Goal: Task Accomplishment & Management: Complete application form

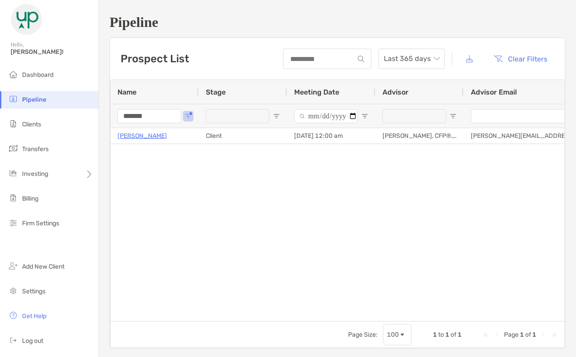
drag, startPoint x: 106, startPoint y: 129, endPoint x: 71, endPoint y: 95, distance: 49.1
click at [89, 129] on div "Pipeline Hello, Brad! Dashboard Pipeline Clients Transfers Investing Billing Fi…" at bounding box center [288, 178] width 576 height 357
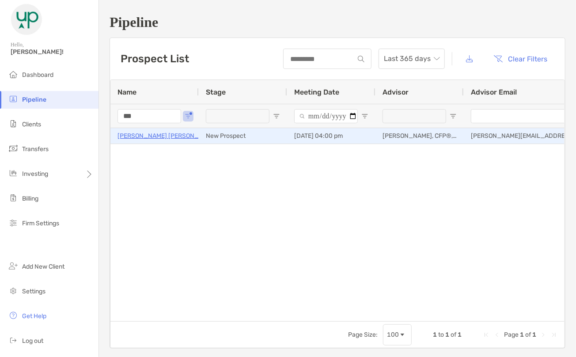
type input "***"
click at [151, 134] on p "[PERSON_NAME] [PERSON_NAME]" at bounding box center [168, 135] width 100 height 11
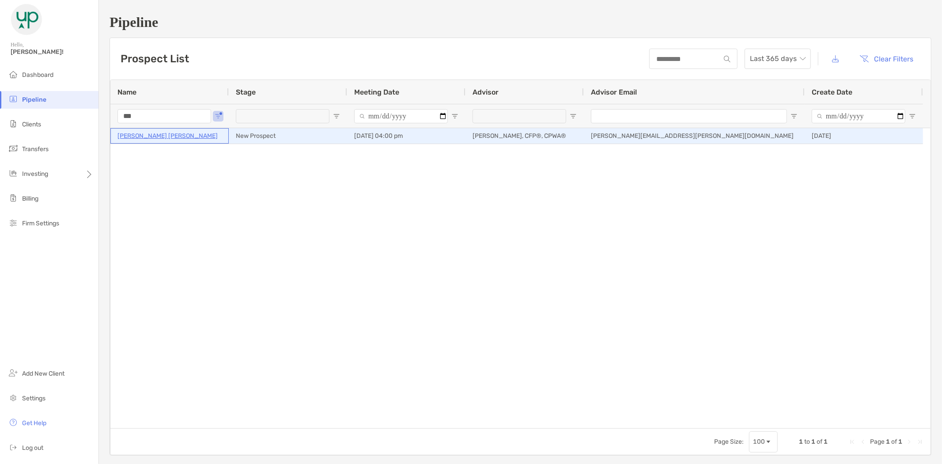
click at [156, 134] on p "[PERSON_NAME] [PERSON_NAME]" at bounding box center [168, 135] width 100 height 11
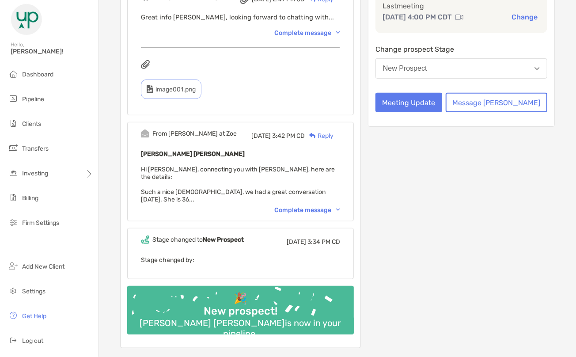
scroll to position [243, 0]
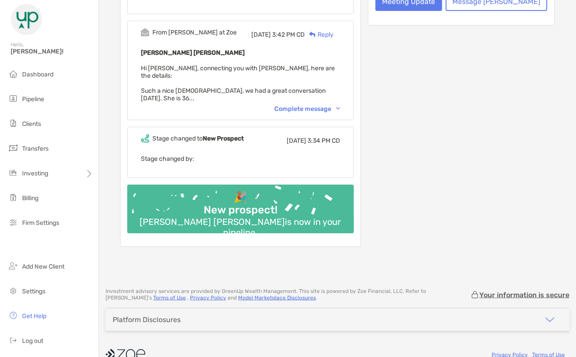
click at [340, 105] on div "Complete message" at bounding box center [307, 109] width 66 height 8
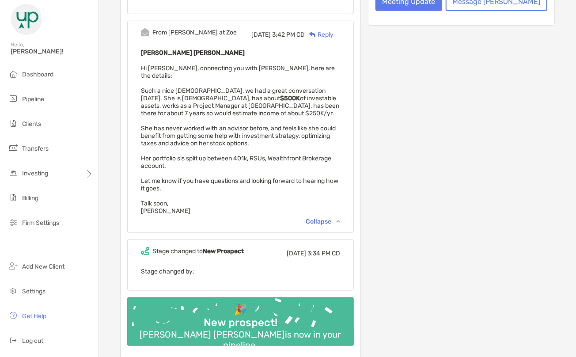
drag, startPoint x: 293, startPoint y: 92, endPoint x: 287, endPoint y: 89, distance: 6.9
drag, startPoint x: 287, startPoint y: 89, endPoint x: 358, endPoint y: 71, distance: 73.3
click at [340, 71] on div "[PERSON_NAME] [PERSON_NAME] Hi [PERSON_NAME], connecting you with [GEOGRAPHIC_D…" at bounding box center [240, 130] width 199 height 167
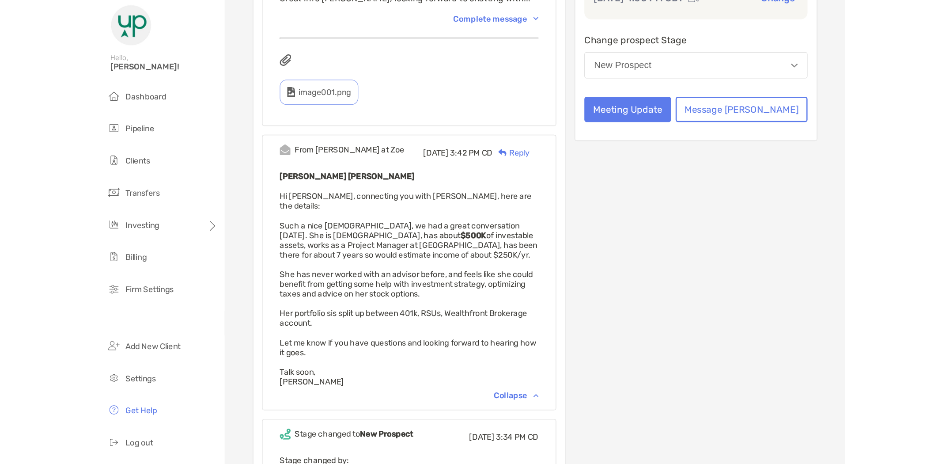
scroll to position [145, 0]
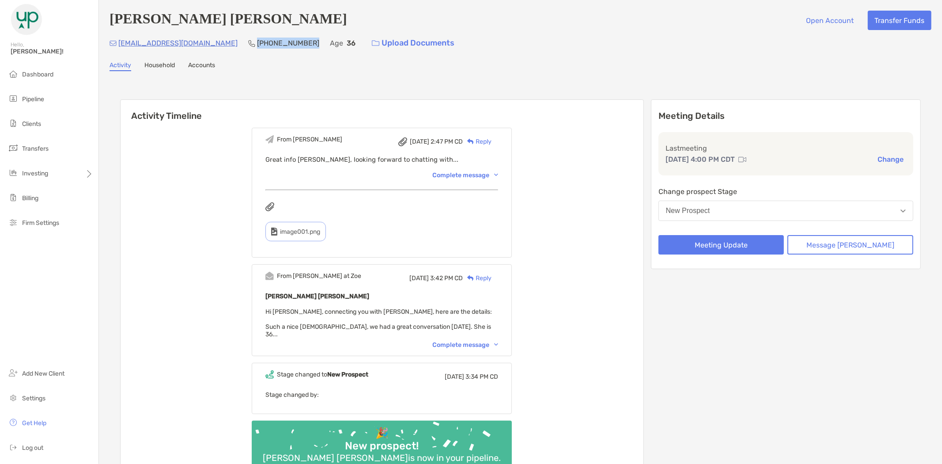
drag, startPoint x: 286, startPoint y: 43, endPoint x: 231, endPoint y: 46, distance: 54.4
click at [231, 46] on div "m.khorshidizade@gmail.com (650) 505-4405 Age 36 Upload Documents" at bounding box center [521, 43] width 822 height 19
copy p "[PHONE_NUMBER]"
drag, startPoint x: 216, startPoint y: 47, endPoint x: 118, endPoint y: 46, distance: 98.1
click at [118, 46] on div "m.khorshidizade@gmail.com (650) 505-4405 Age 36 Upload Documents" at bounding box center [521, 43] width 822 height 19
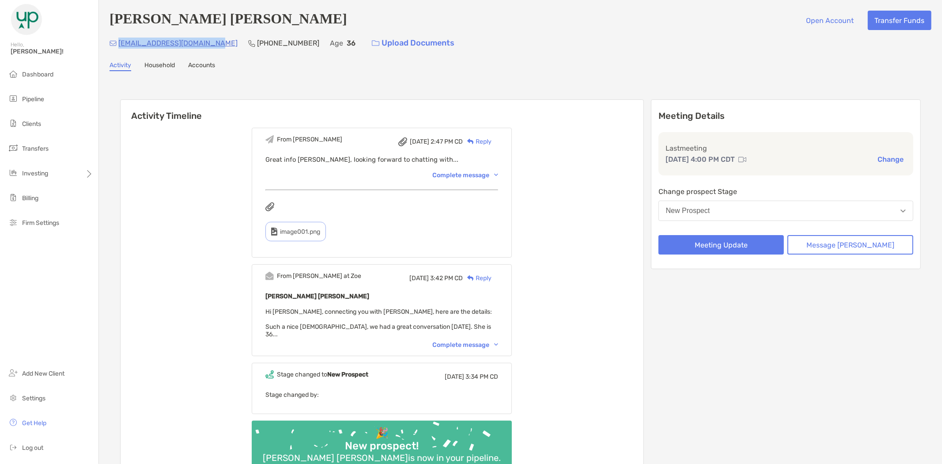
copy p "[EMAIL_ADDRESS][DOMAIN_NAME]"
click at [738, 239] on button "Meeting Update" at bounding box center [722, 244] width 126 height 19
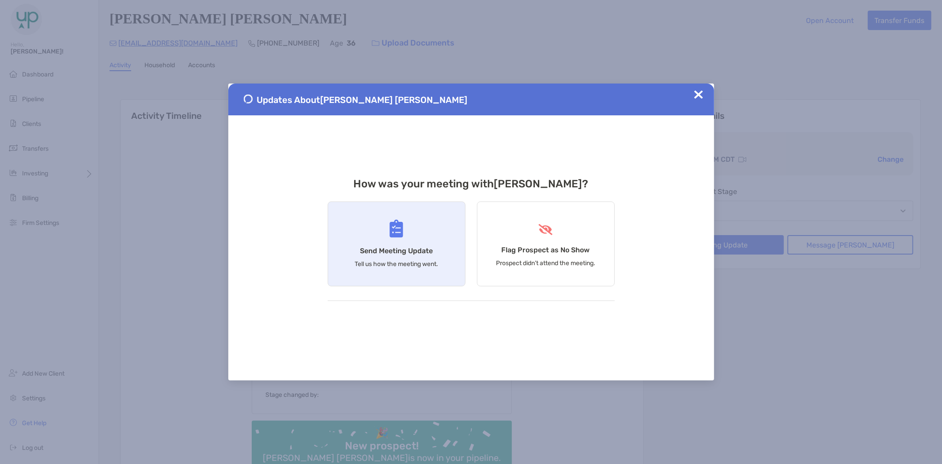
click at [360, 231] on div "Send Meeting Update Tell us how the meeting went." at bounding box center [397, 243] width 138 height 85
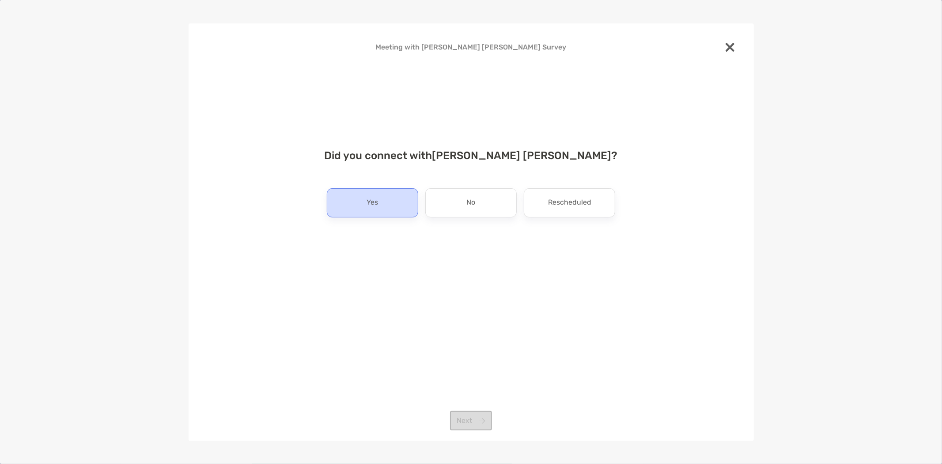
click at [358, 193] on div "Yes" at bounding box center [372, 202] width 91 height 29
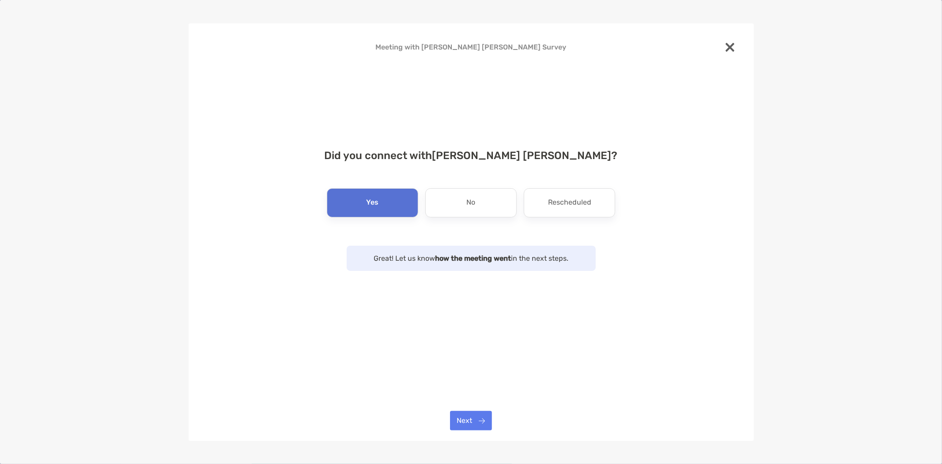
click at [469, 409] on div "Meeting with Minoo Khorshidi Zadeh Survey Did you connect with Minoo Khorshidi …" at bounding box center [471, 231] width 565 height 417
click at [469, 412] on button "Next" at bounding box center [471, 420] width 42 height 19
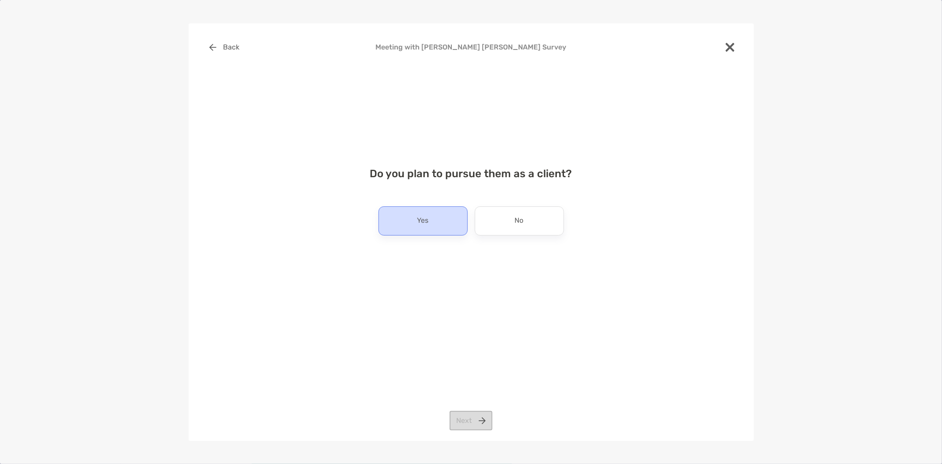
click at [408, 213] on div "Yes" at bounding box center [423, 220] width 89 height 29
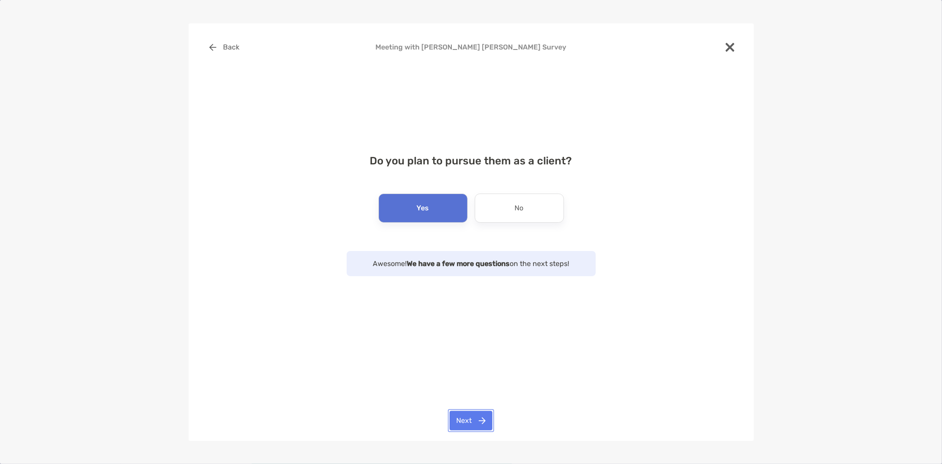
click at [469, 414] on button "Next" at bounding box center [471, 420] width 43 height 19
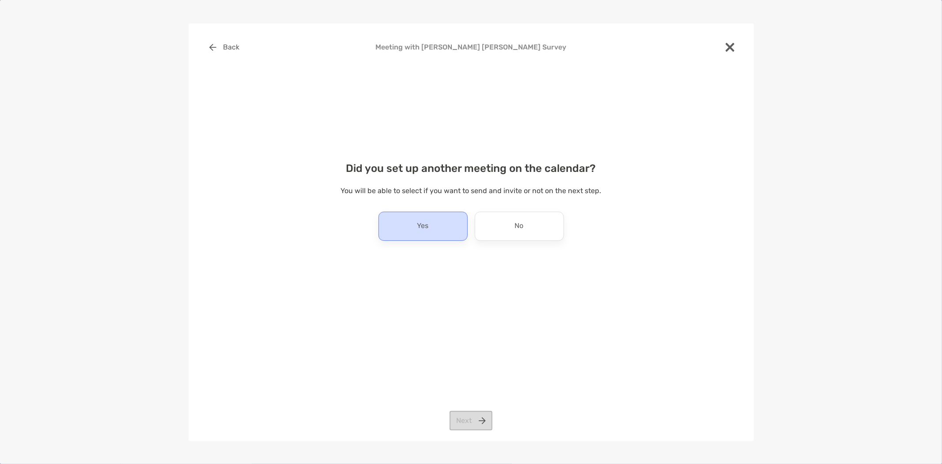
click at [435, 233] on div "Yes" at bounding box center [423, 226] width 89 height 29
click at [463, 407] on div "Back Meeting with Minoo Khorshidi Zadeh Survey Did you set up another meeting o…" at bounding box center [471, 231] width 565 height 417
click at [467, 421] on button "Next" at bounding box center [471, 420] width 43 height 19
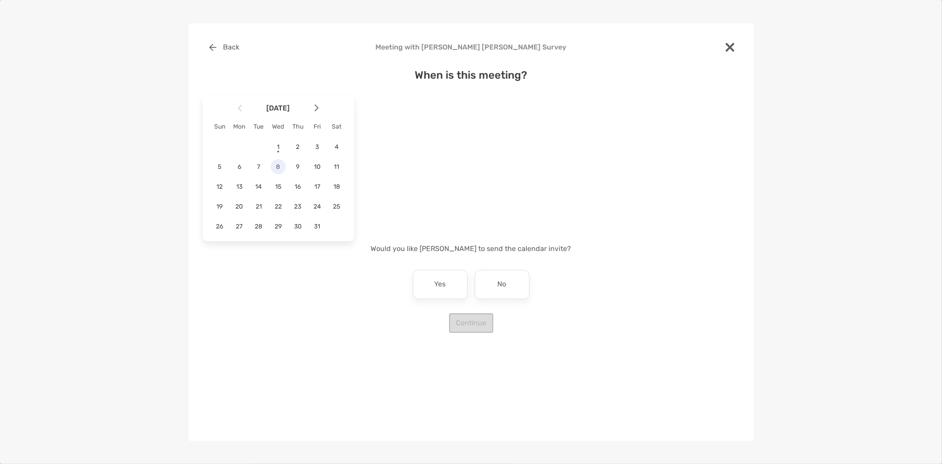
click at [277, 170] on span "8" at bounding box center [278, 167] width 15 height 8
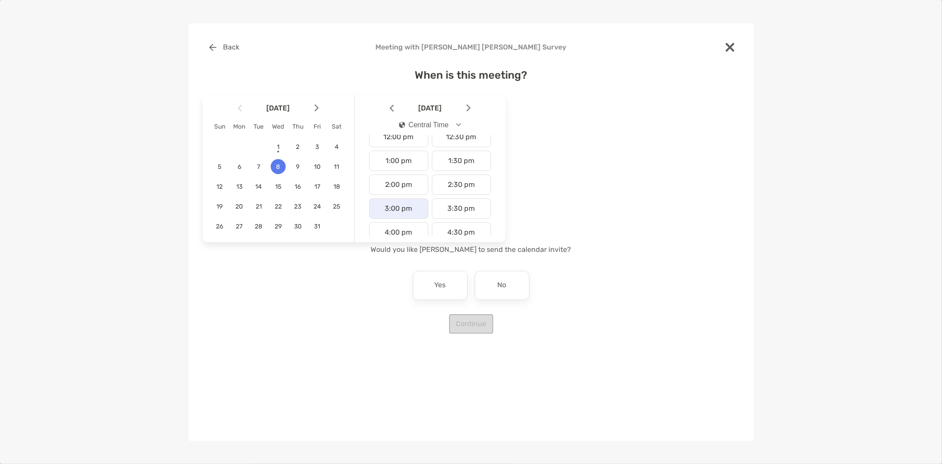
click at [405, 202] on div "3:00 pm" at bounding box center [398, 208] width 59 height 20
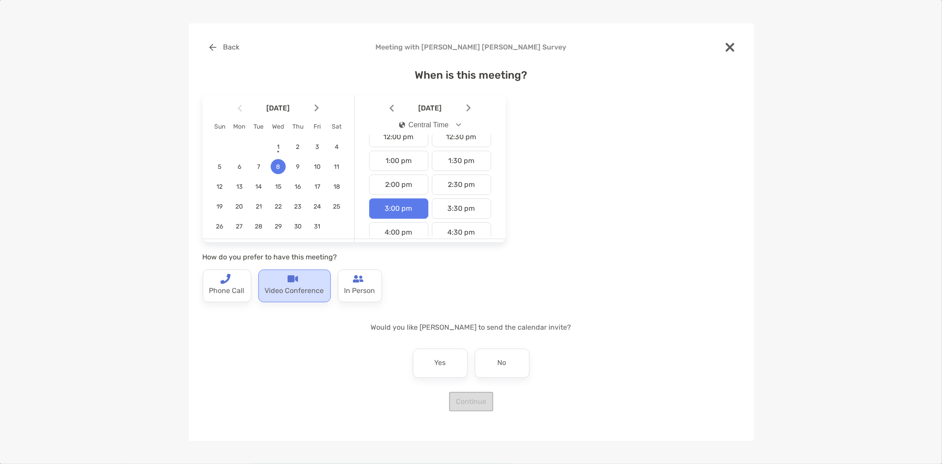
click at [294, 281] on img at bounding box center [293, 278] width 11 height 11
click at [505, 363] on p "No" at bounding box center [502, 363] width 9 height 14
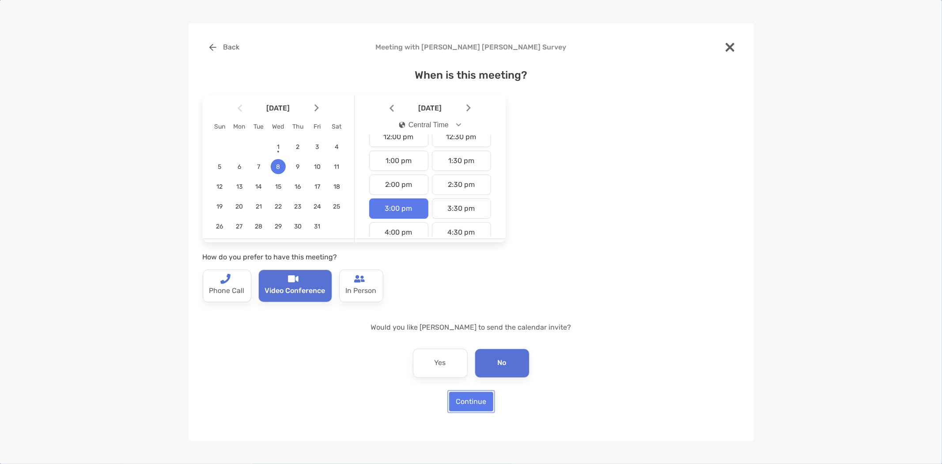
click at [470, 400] on button "Continue" at bounding box center [471, 401] width 44 height 19
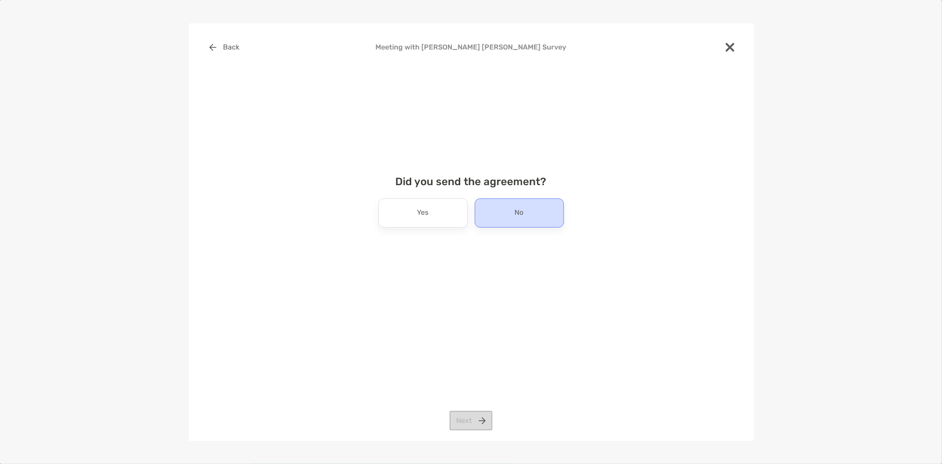
click at [518, 214] on p "No" at bounding box center [519, 213] width 9 height 14
click at [460, 418] on button "Next" at bounding box center [471, 420] width 43 height 19
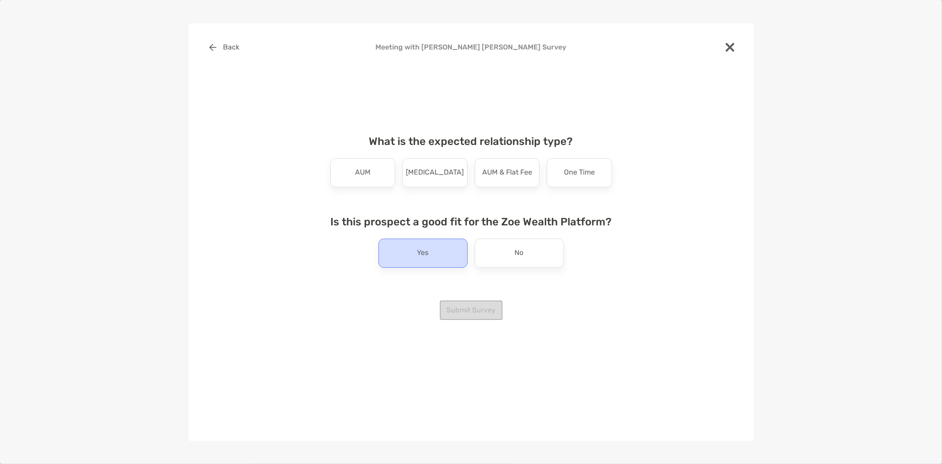
click at [413, 258] on div "Yes" at bounding box center [423, 253] width 89 height 29
click at [364, 181] on div "AUM" at bounding box center [362, 172] width 65 height 29
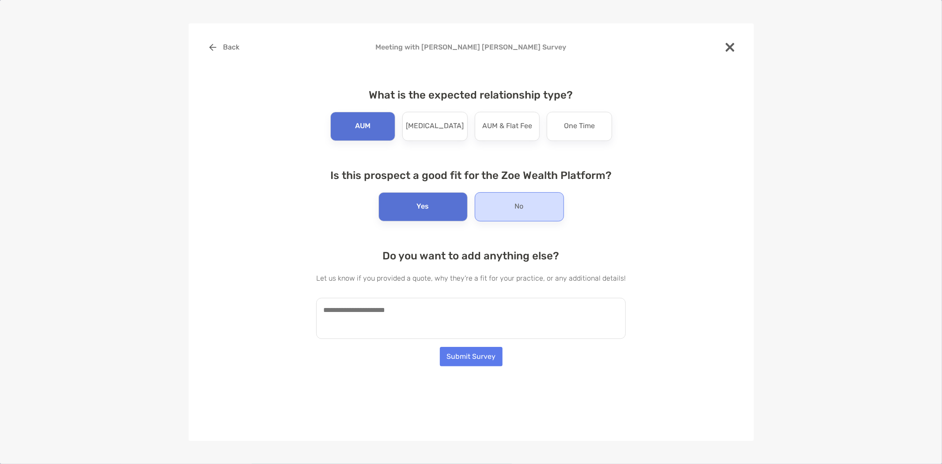
click at [527, 214] on div "No" at bounding box center [519, 206] width 89 height 29
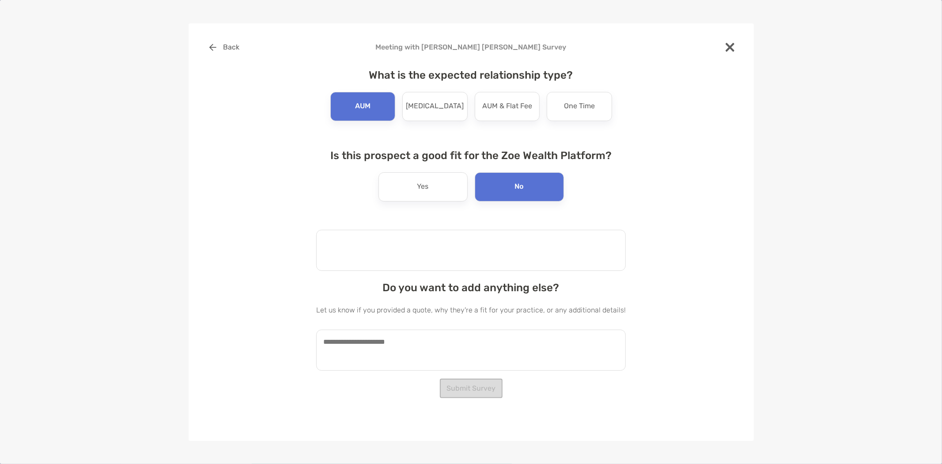
click at [398, 245] on textarea at bounding box center [471, 250] width 310 height 41
click at [420, 178] on div "Yes" at bounding box center [423, 186] width 89 height 29
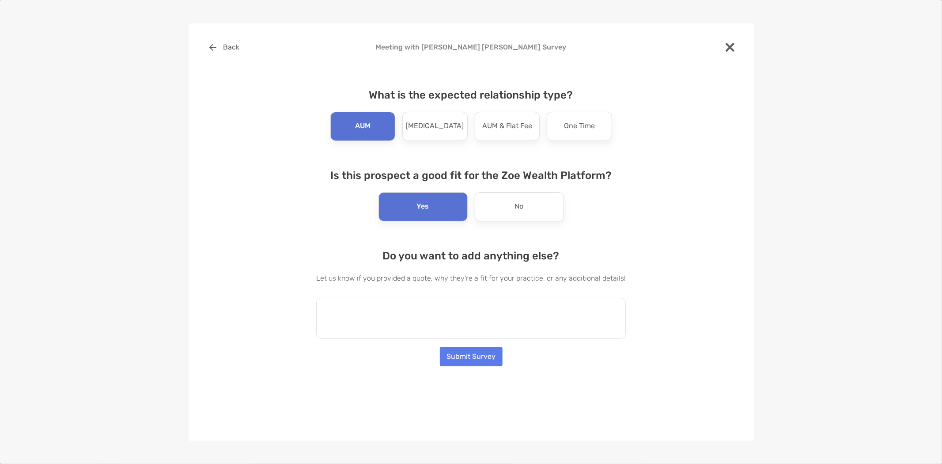
click at [371, 303] on textarea at bounding box center [471, 318] width 310 height 41
paste textarea "**********"
type textarea "**********"
click at [362, 307] on textarea at bounding box center [466, 318] width 301 height 41
paste textarea "**********"
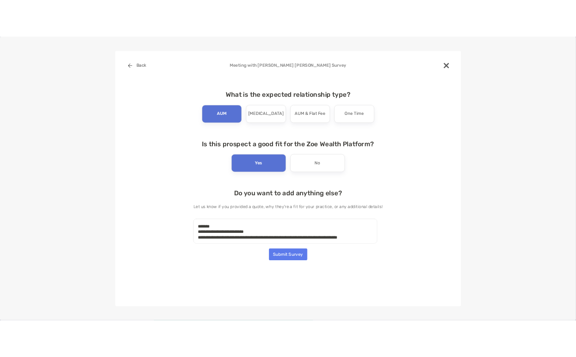
scroll to position [254, 0]
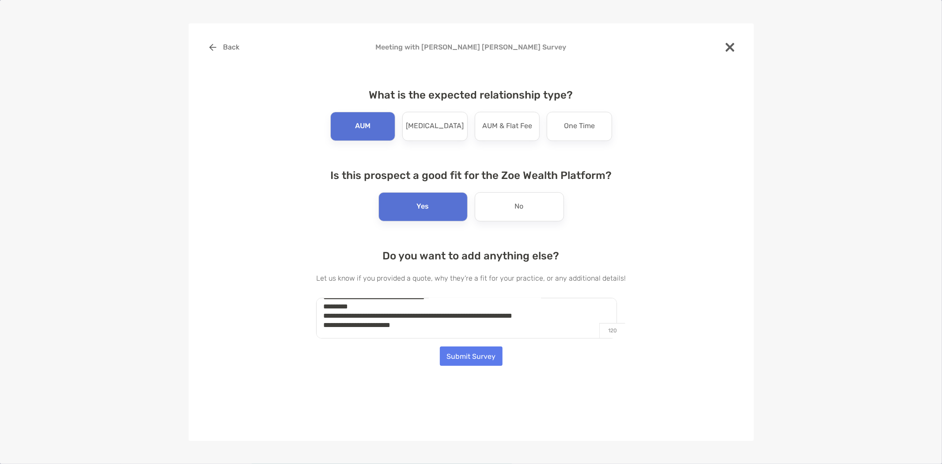
type textarea "**********"
click at [482, 356] on button "Submit Survey" at bounding box center [471, 355] width 63 height 19
